Goal: Task Accomplishment & Management: Manage account settings

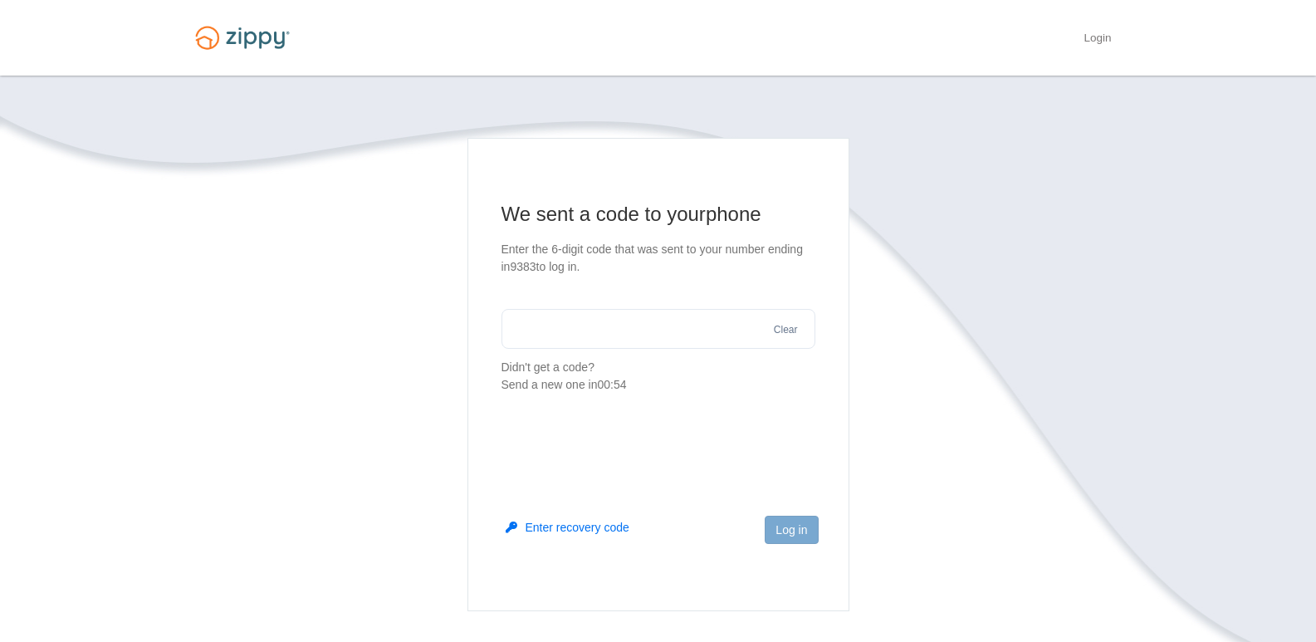
click at [546, 331] on input "text" at bounding box center [659, 329] width 314 height 40
type input "******"
